Goal: Task Accomplishment & Management: Use online tool/utility

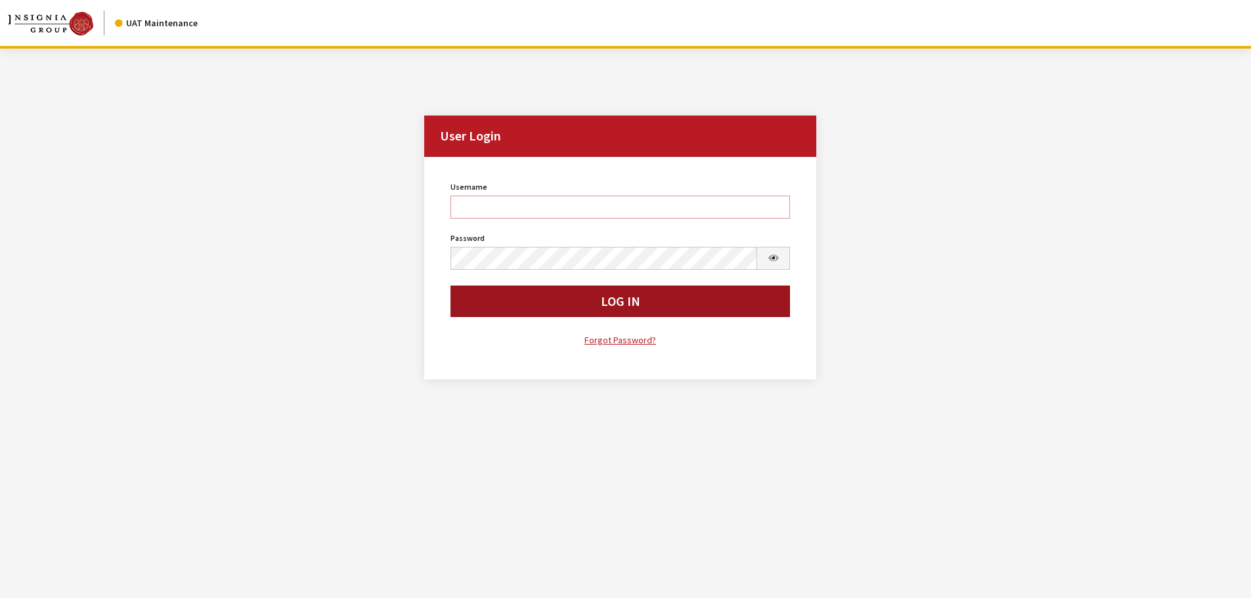
type input "cdorton"
click at [610, 307] on button "Log In" at bounding box center [621, 302] width 340 height 32
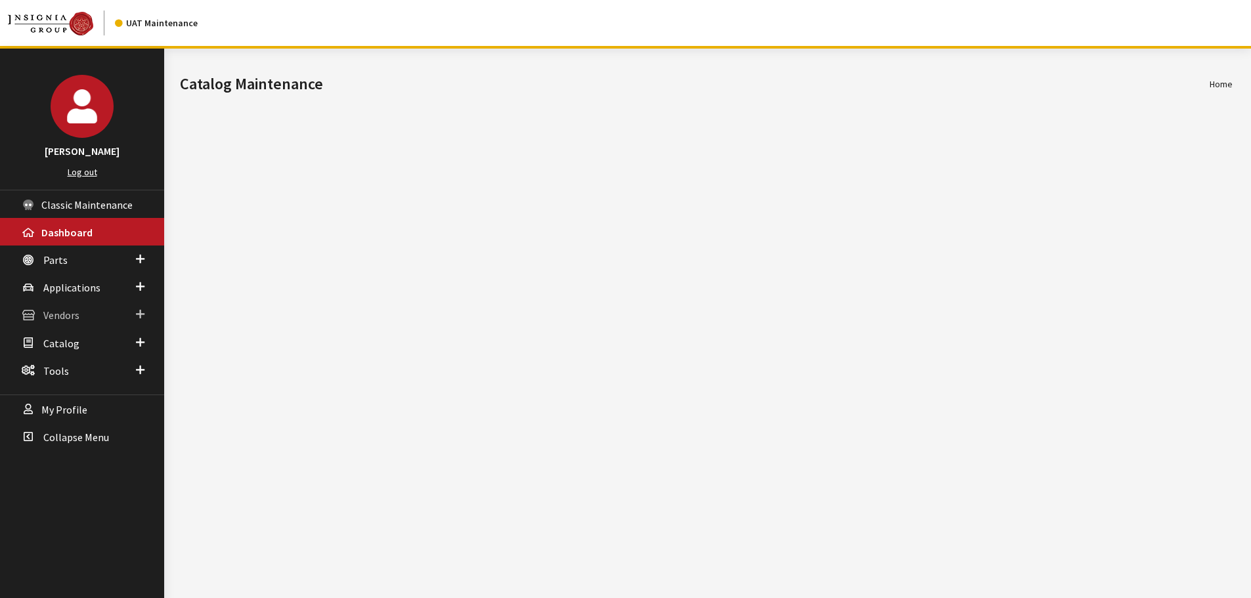
click at [68, 319] on span "Vendors" at bounding box center [61, 315] width 36 height 13
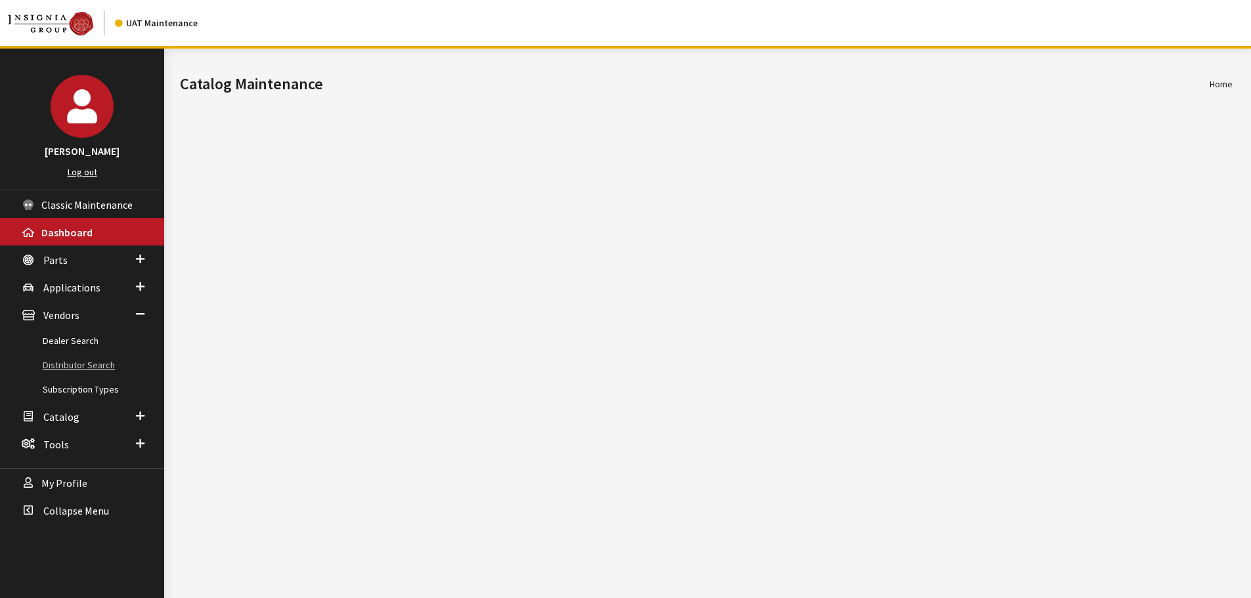
click at [70, 370] on link "Distributor Search" at bounding box center [82, 365] width 164 height 24
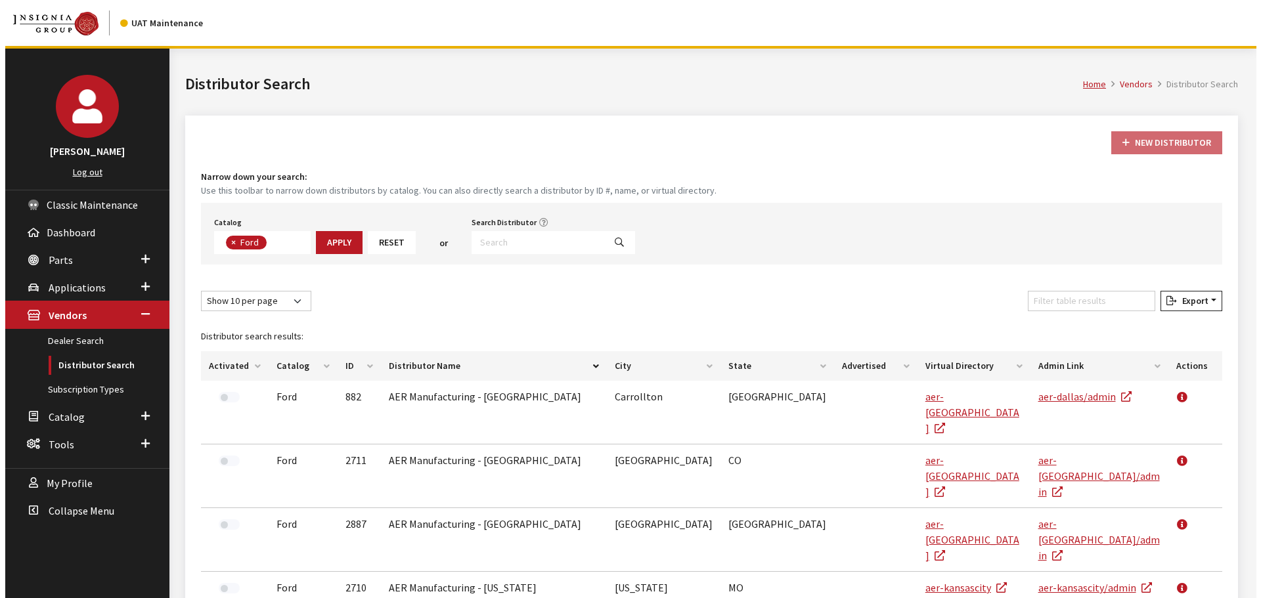
scroll to position [46, 0]
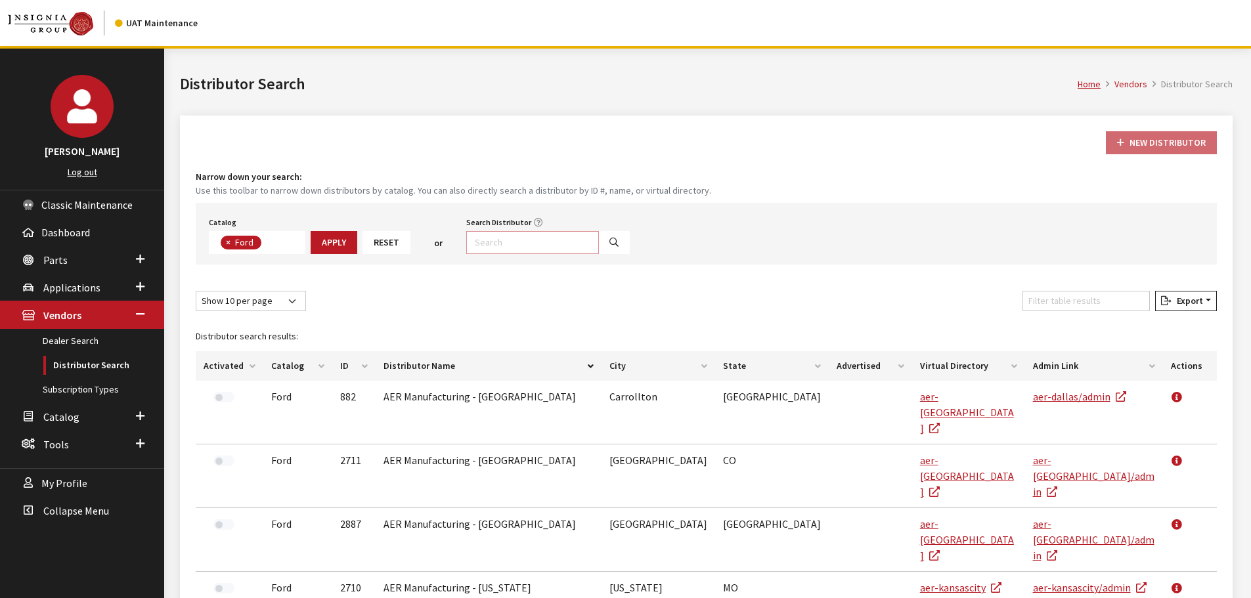
click at [510, 237] on input "Search Distributor" at bounding box center [532, 242] width 133 height 23
select select
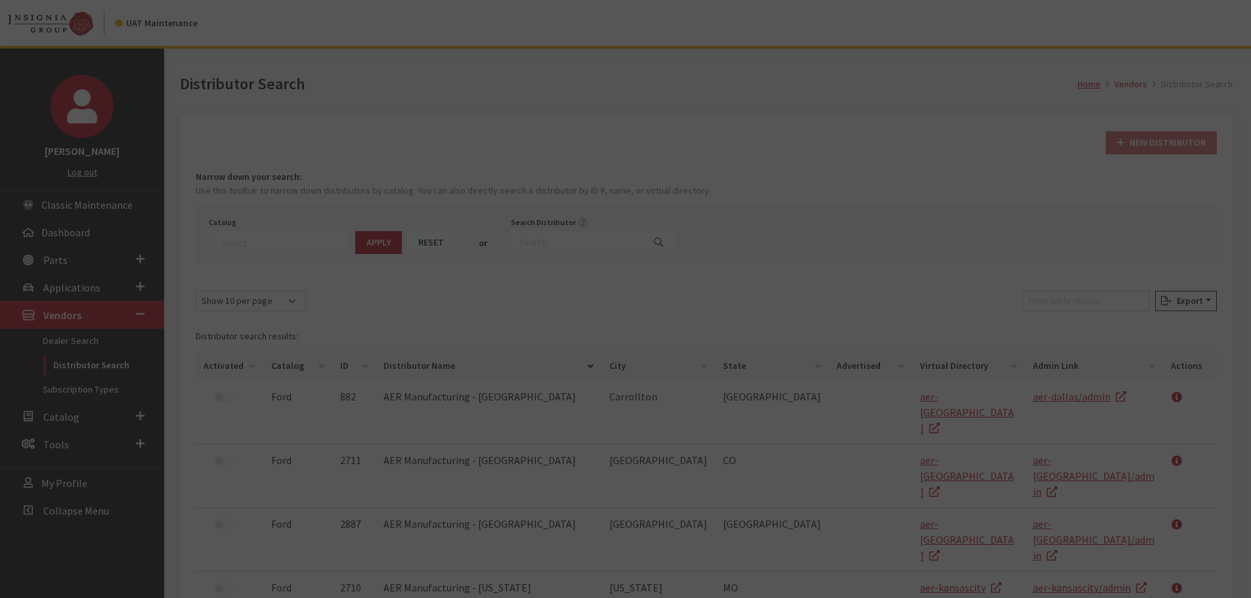
scroll to position [87, 0]
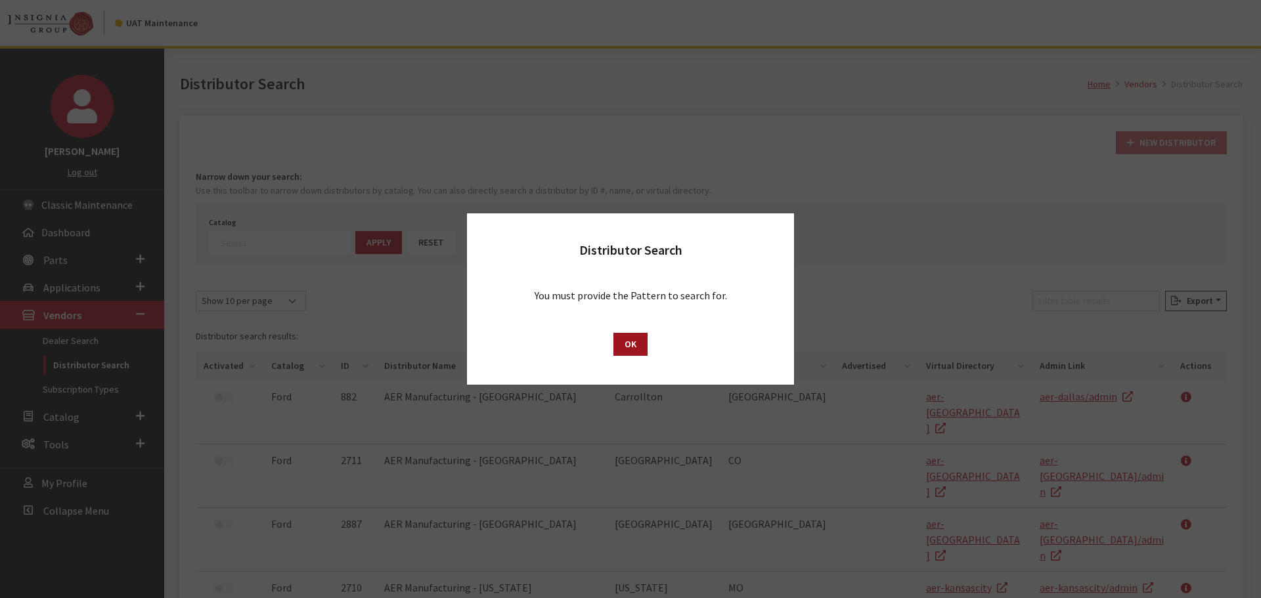
click at [643, 348] on button "OK" at bounding box center [631, 344] width 34 height 23
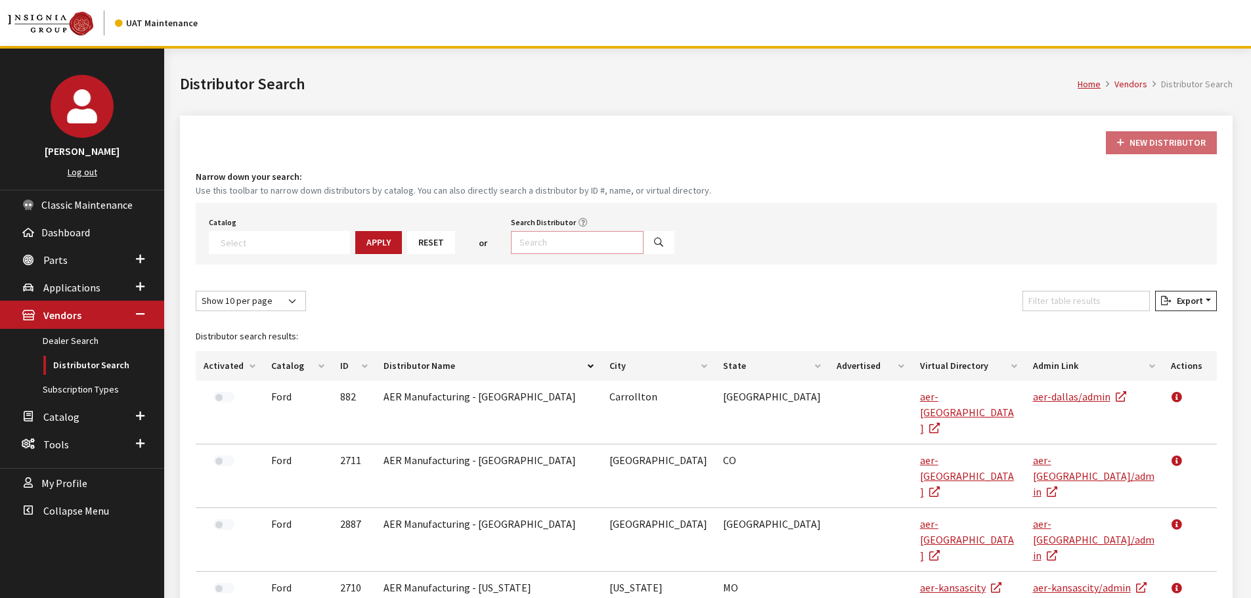
click at [511, 244] on input "Search Distributor" at bounding box center [577, 242] width 133 height 23
type input "6441"
select select
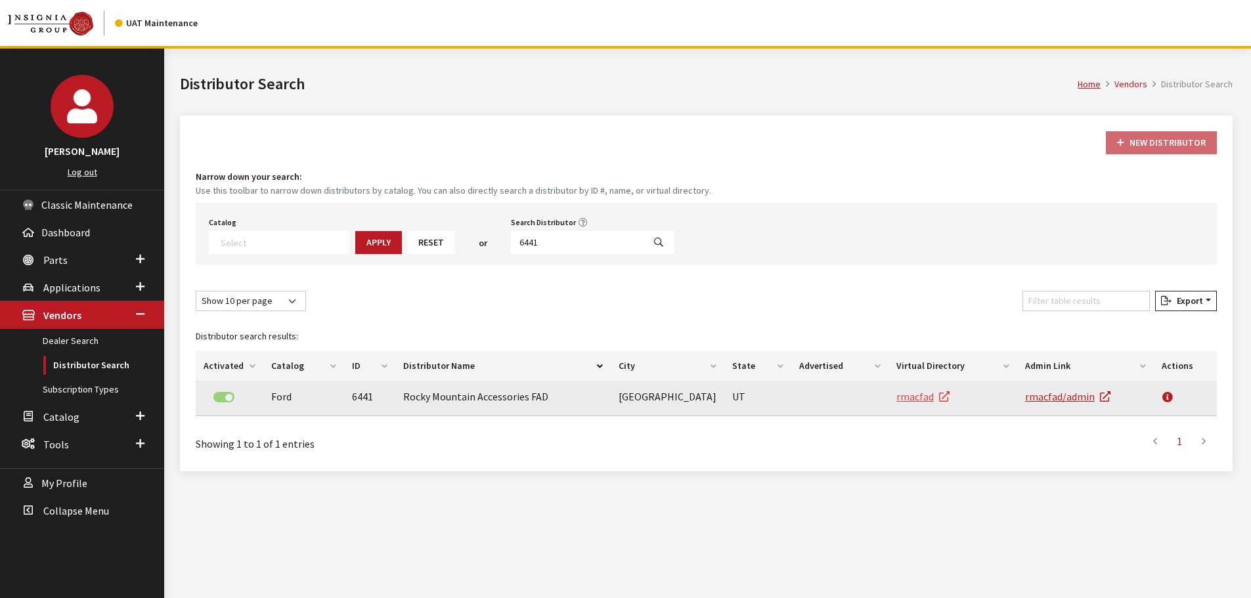
click at [914, 396] on link "rmacfad" at bounding box center [923, 396] width 53 height 13
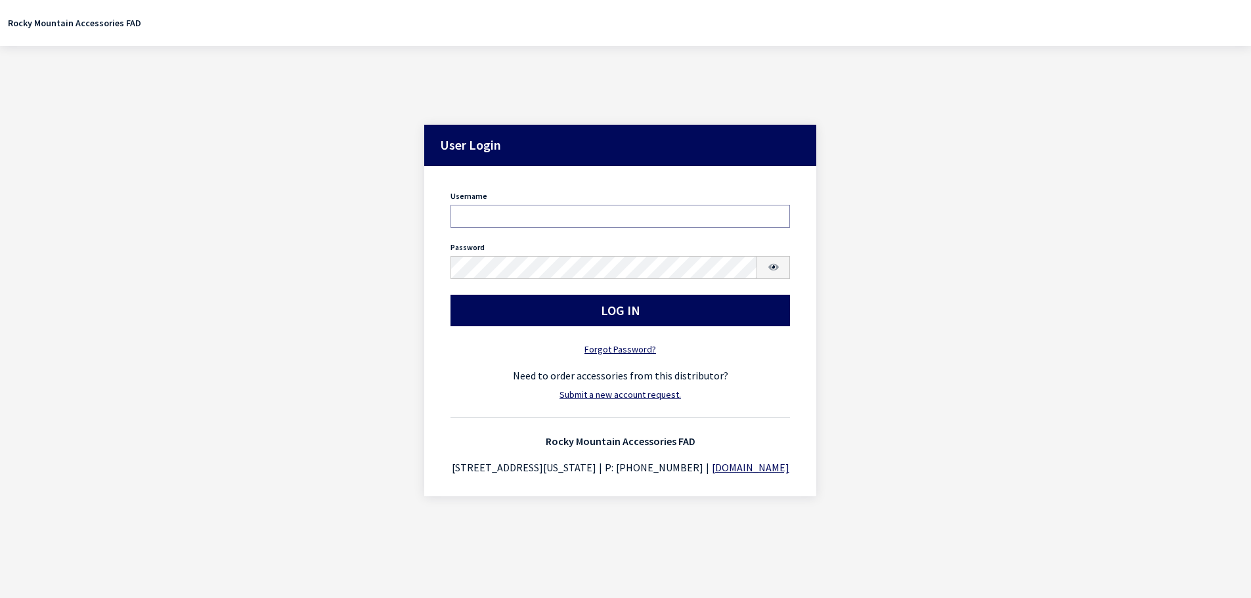
type input "cdorton"
click at [501, 315] on button "Log In" at bounding box center [621, 311] width 340 height 32
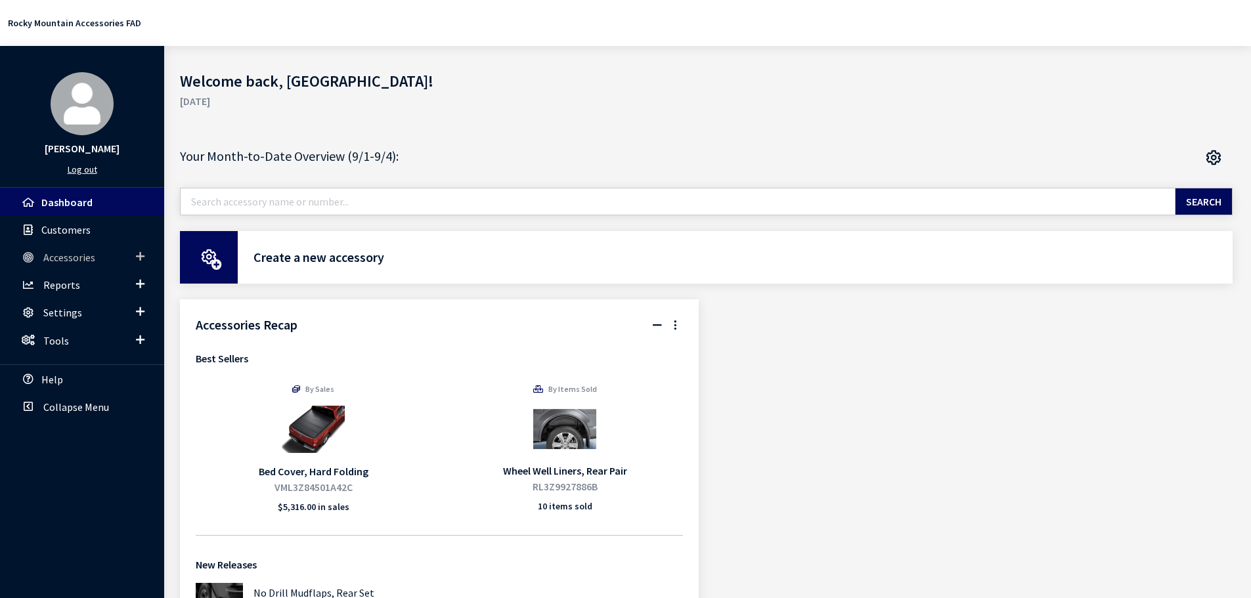
click at [67, 252] on span "Accessories" at bounding box center [69, 257] width 52 height 13
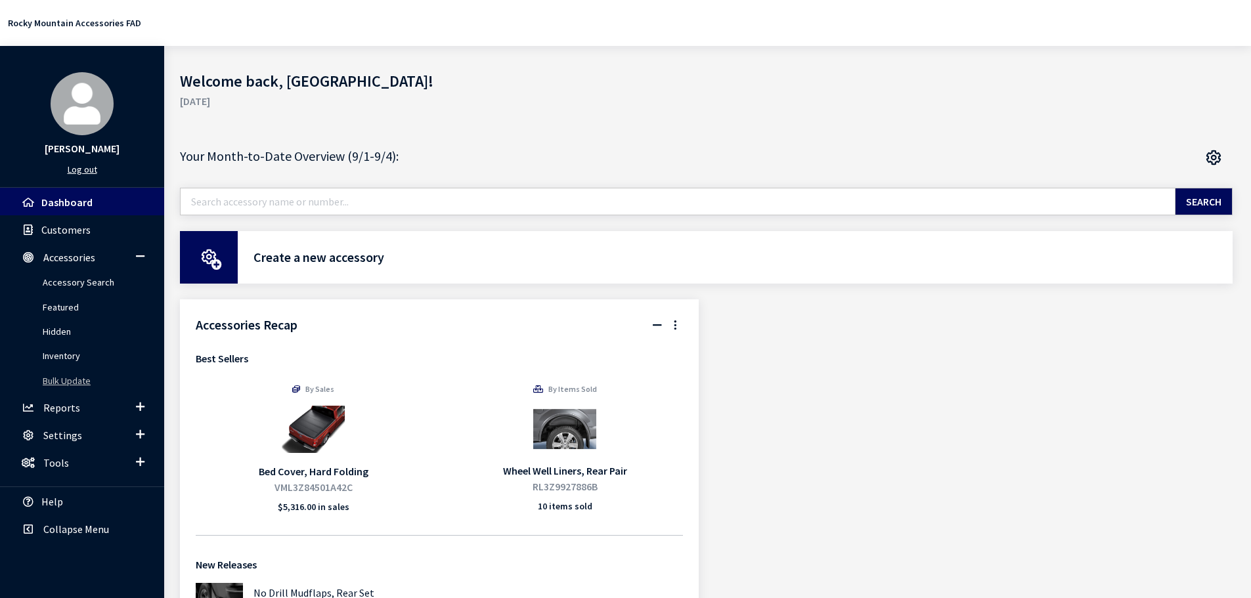
drag, startPoint x: 56, startPoint y: 381, endPoint x: 123, endPoint y: 380, distance: 67.0
click at [56, 381] on link "Bulk Update" at bounding box center [82, 381] width 164 height 24
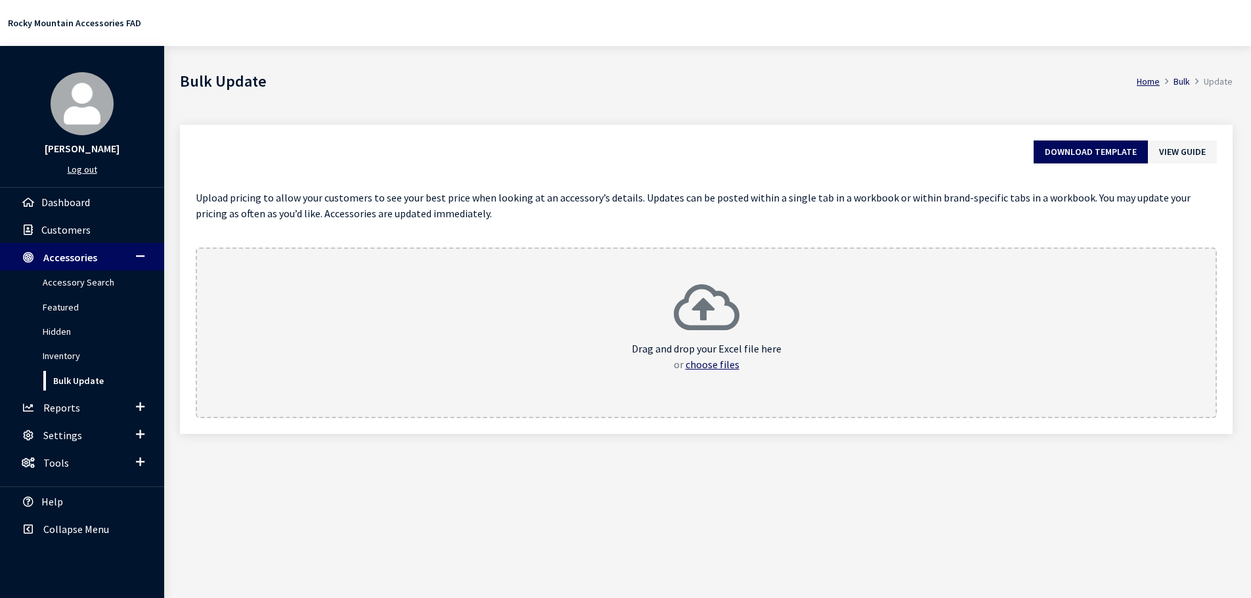
click at [692, 390] on div "Drag and drop your Excel file here or choose files" at bounding box center [706, 333] width 1021 height 171
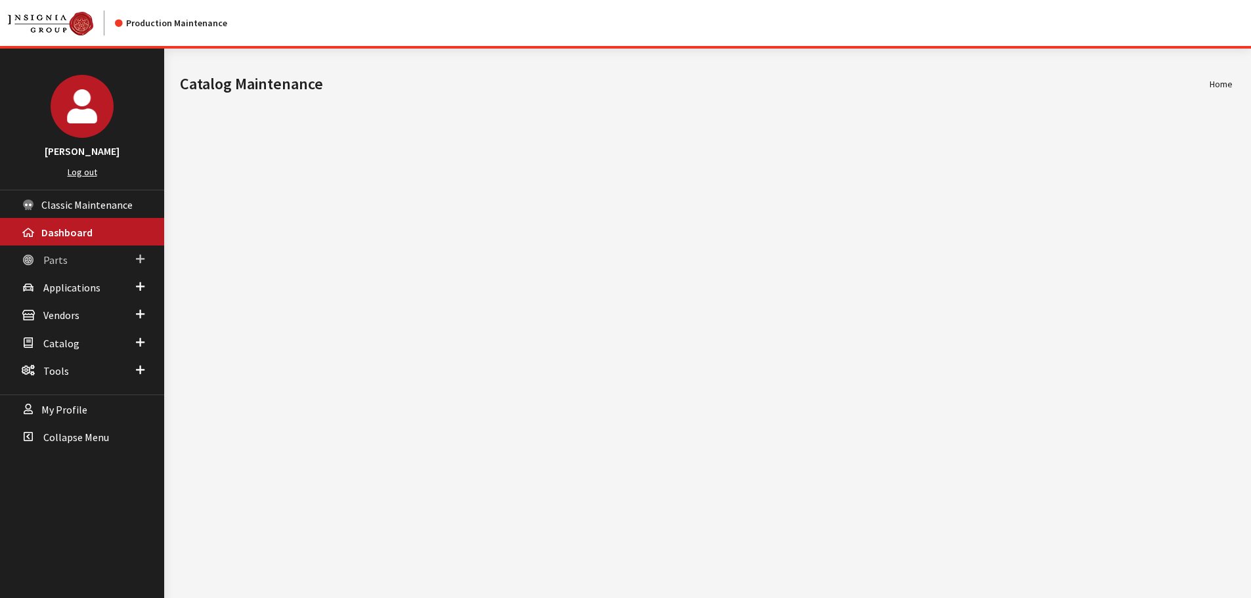
click at [47, 264] on span "Parts" at bounding box center [55, 260] width 24 height 13
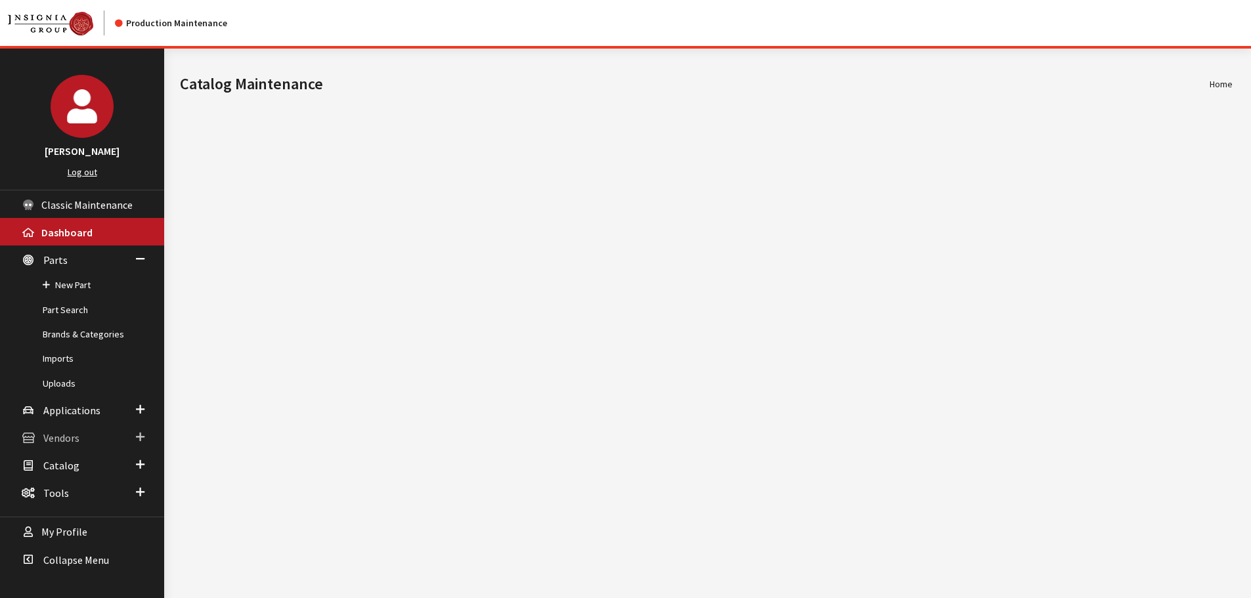
click at [62, 442] on span "Vendors" at bounding box center [61, 438] width 36 height 13
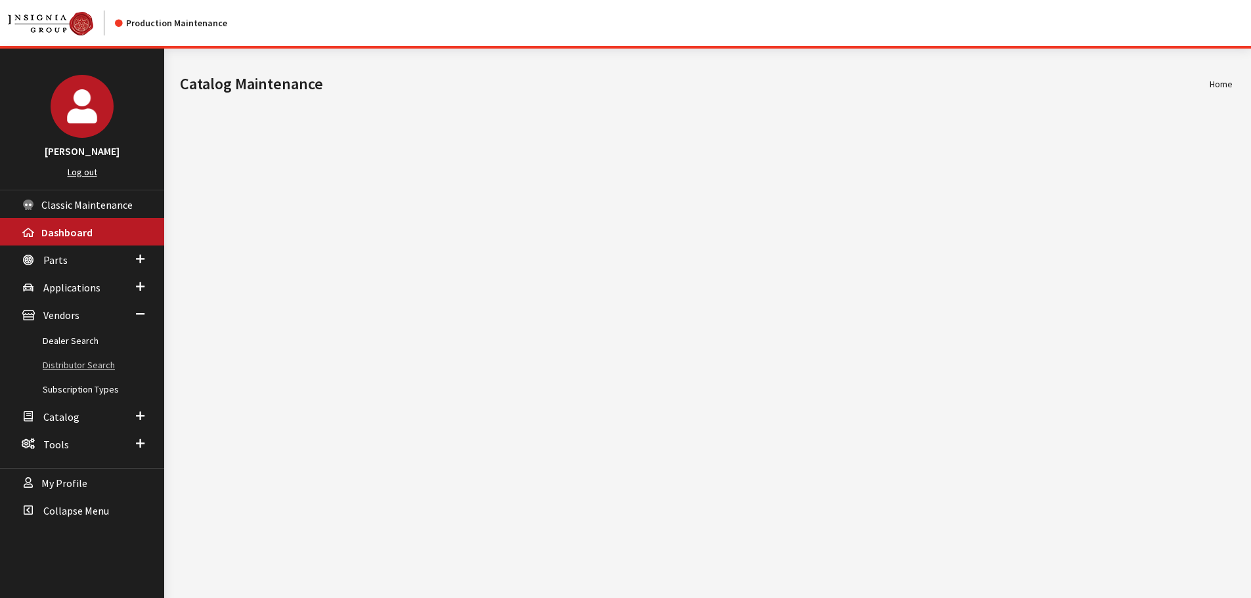
click at [64, 369] on link "Distributor Search" at bounding box center [82, 365] width 164 height 24
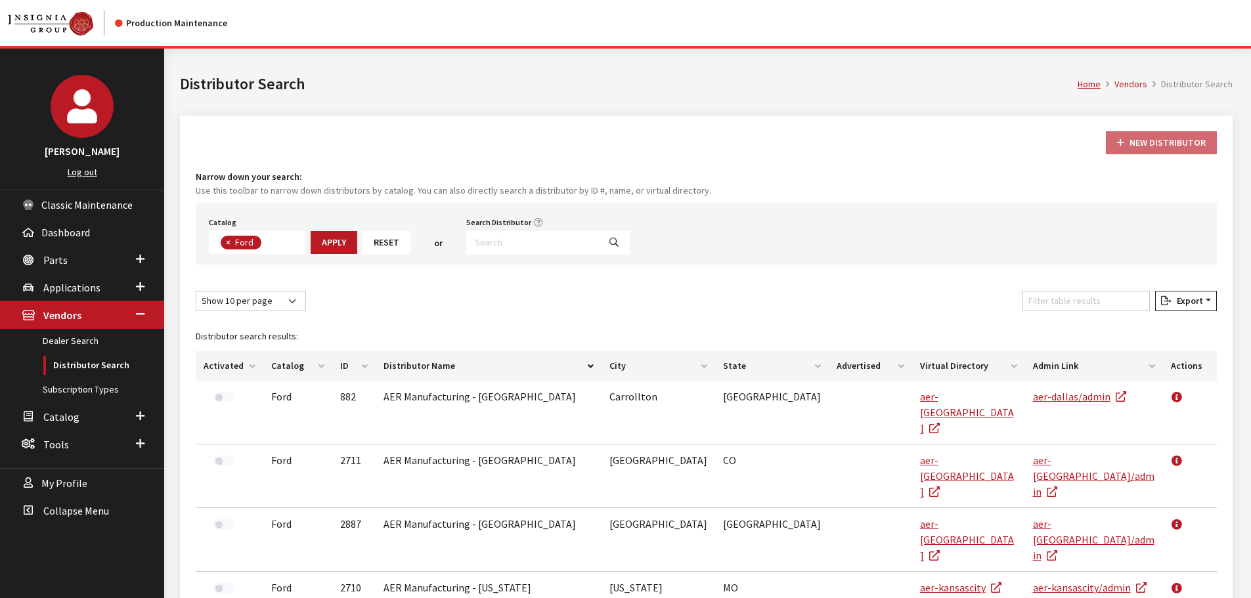
scroll to position [46, 0]
click at [547, 245] on input "Search Distributor" at bounding box center [532, 242] width 133 height 23
type input "rmac"
select select
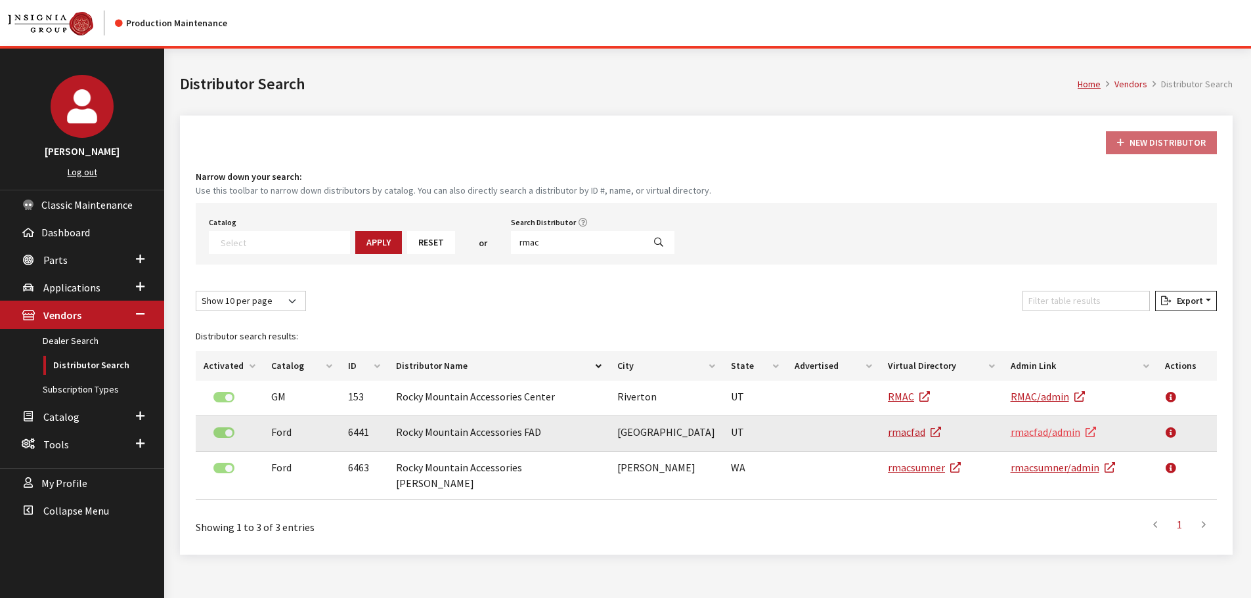
click at [1067, 431] on link "rmacfad/admin" at bounding box center [1053, 432] width 85 height 13
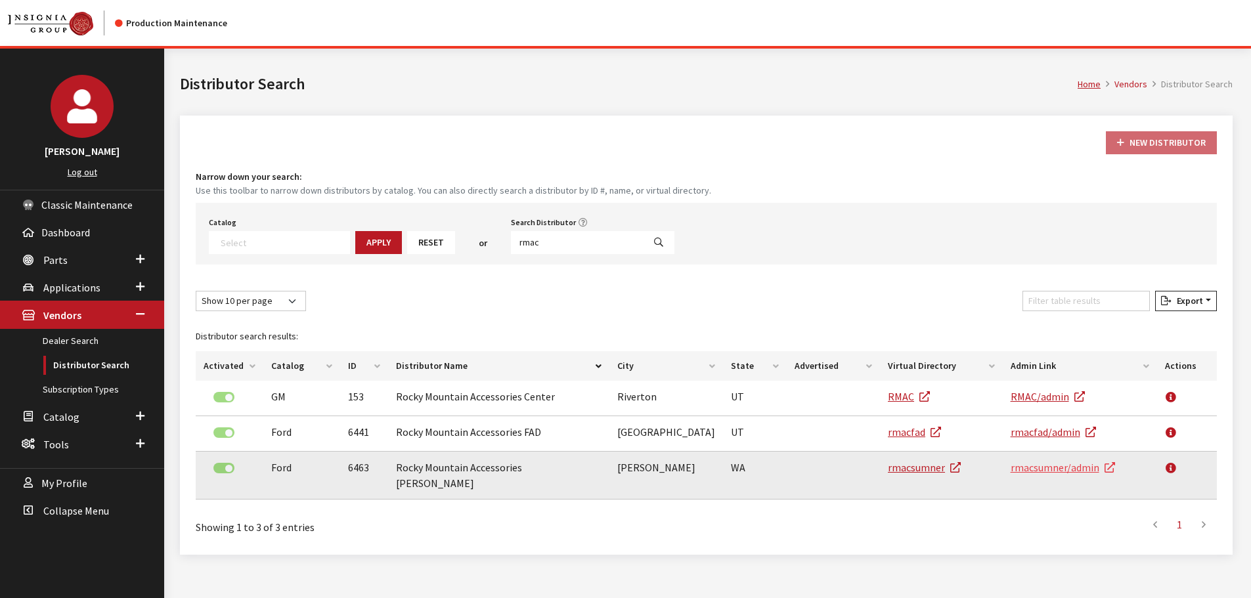
click at [1056, 466] on link "rmacsumner/admin" at bounding box center [1063, 467] width 104 height 13
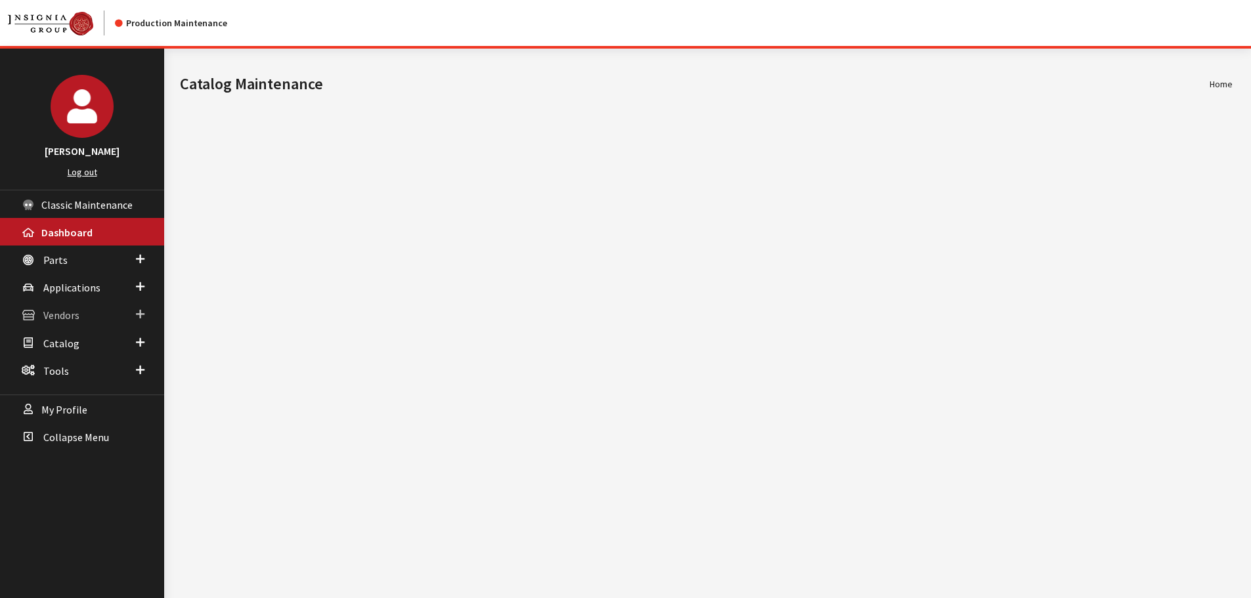
click at [74, 316] on span "Vendors" at bounding box center [61, 315] width 36 height 13
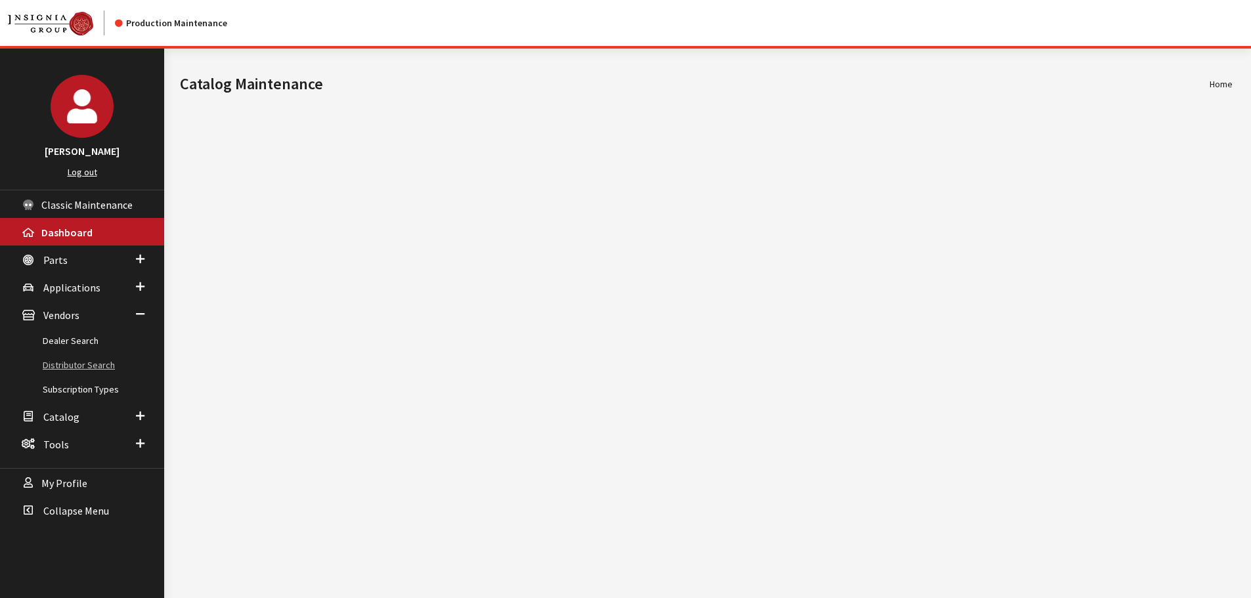
click at [73, 365] on link "Distributor Search" at bounding box center [82, 365] width 164 height 24
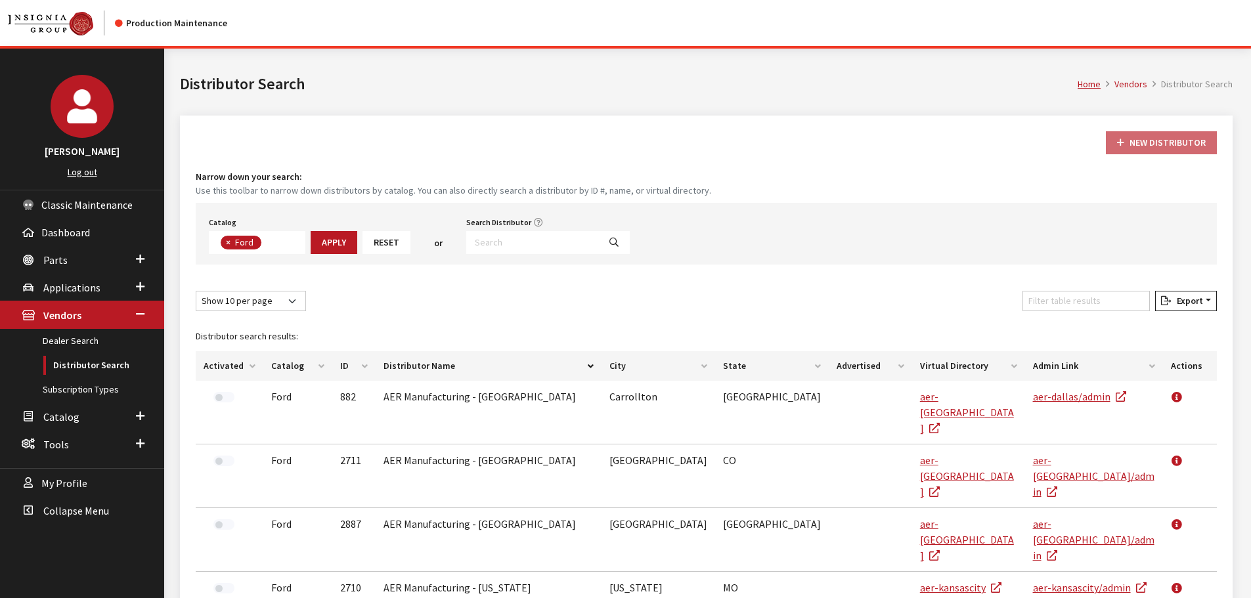
scroll to position [46, 0]
click at [549, 250] on input "Search Distributor" at bounding box center [532, 242] width 133 height 23
type input "rmac"
select select
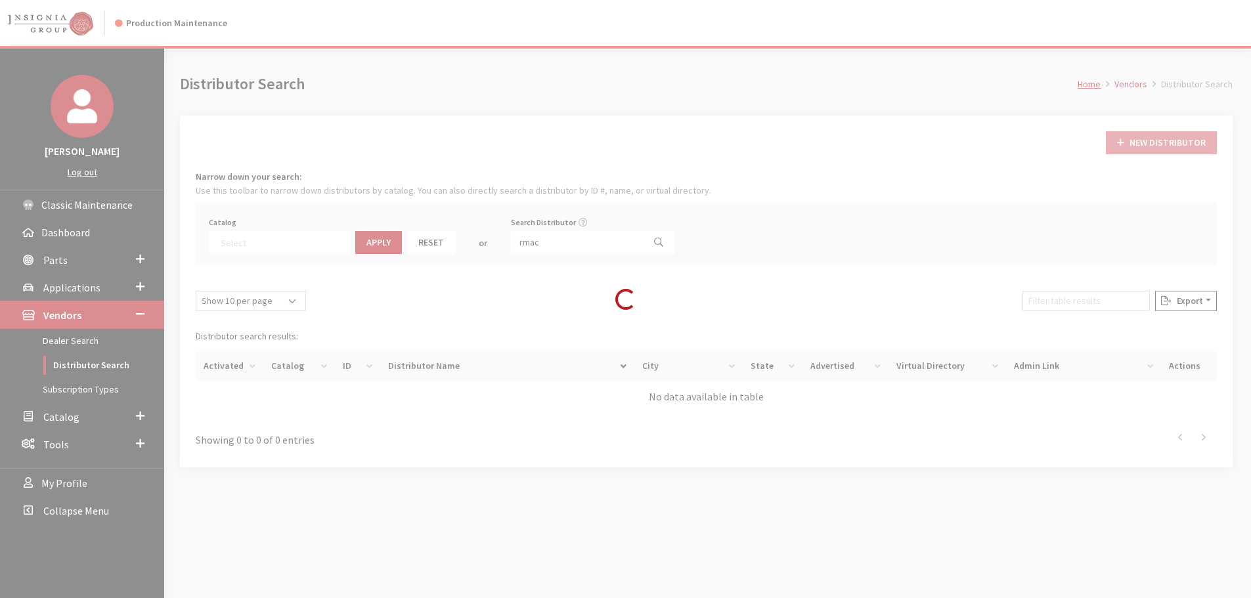
scroll to position [87, 0]
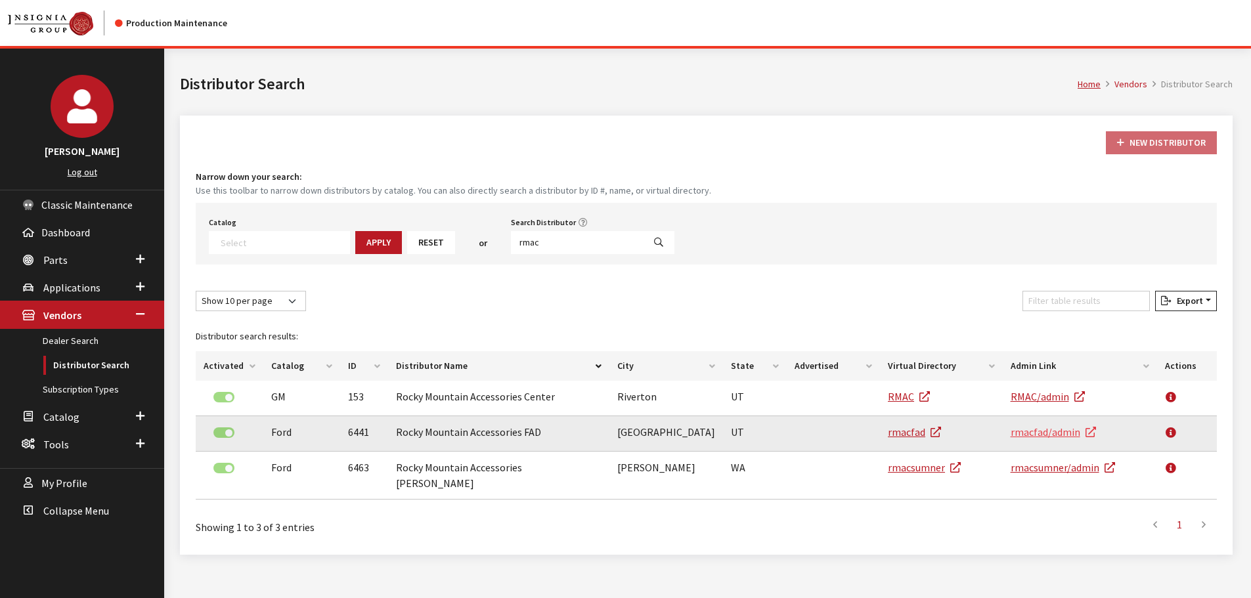
click at [1039, 428] on link "rmacfad/admin" at bounding box center [1053, 432] width 85 height 13
